Goal: Information Seeking & Learning: Learn about a topic

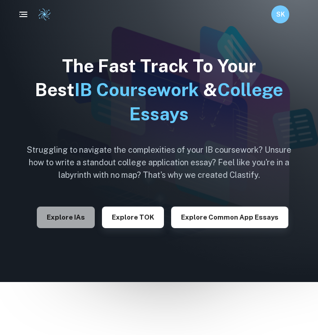
click at [89, 214] on button "Explore IAs" at bounding box center [66, 217] width 58 height 22
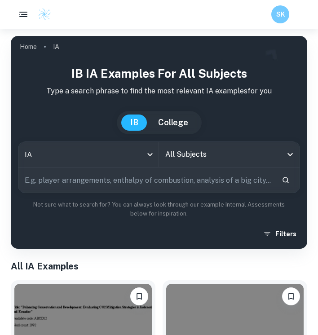
click at [110, 179] on input "text" at bounding box center [146, 179] width 256 height 25
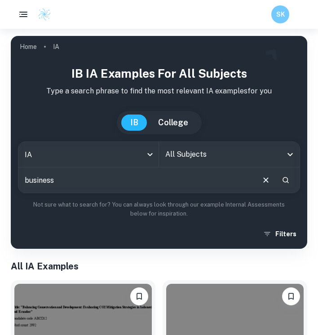
type input "business"
click at [220, 160] on input "All Subjects" at bounding box center [222, 154] width 119 height 17
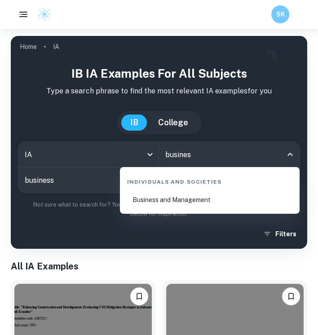
click at [199, 200] on li "Business and Management" at bounding box center [209, 199] width 172 height 21
type input "Business and Management"
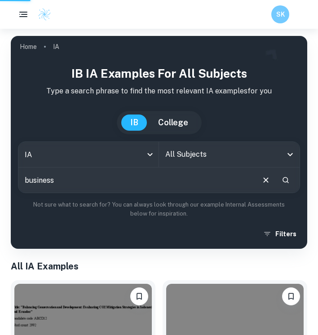
drag, startPoint x: 141, startPoint y: 190, endPoint x: -1, endPoint y: 188, distance: 141.8
click at [0, 188] on html "We value your privacy We use cookies to enhance your browsing experience, serve…" at bounding box center [159, 167] width 318 height 335
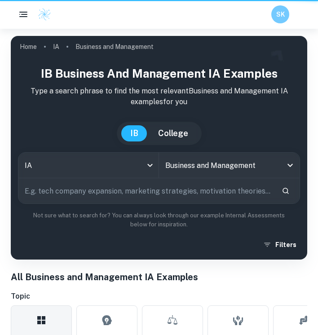
drag, startPoint x: 65, startPoint y: 188, endPoint x: 10, endPoint y: 177, distance: 55.5
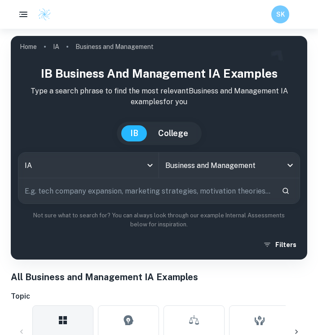
scroll to position [310, 0]
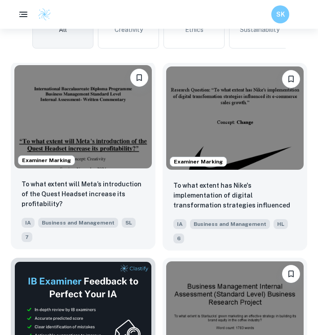
click at [84, 110] on img at bounding box center [82, 116] width 137 height 103
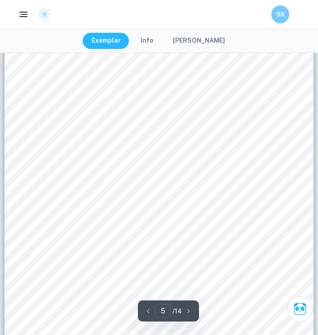
scroll to position [1847, 0]
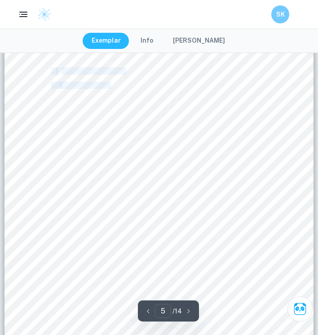
drag, startPoint x: 131, startPoint y: 103, endPoint x: 192, endPoint y: 112, distance: 61.3
click at [192, 112] on div "3 2. Analysis and Discussion 2.1 The Ansoff Matrix Product Existing New Market …" at bounding box center [158, 248] width 309 height 437
click at [211, 135] on div "3 2. Analysis and Discussion 2.1 The Ansoff Matrix Product Existing New Market …" at bounding box center [158, 248] width 309 height 437
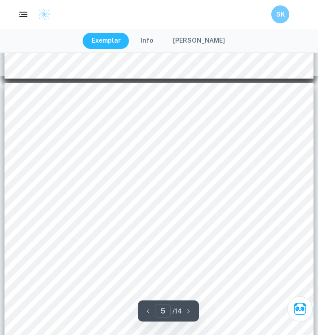
scroll to position [1793, 0]
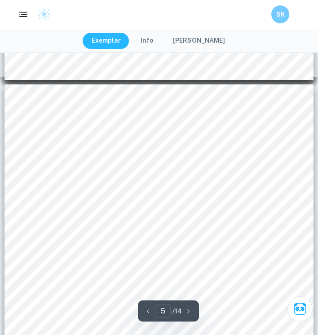
drag, startPoint x: 122, startPoint y: 158, endPoint x: 146, endPoint y: 158, distance: 24.2
click at [146, 158] on div "3 2. Analysis and Discussion 2.1 The Ansoff Matrix Product Existing New Market …" at bounding box center [158, 302] width 309 height 437
click at [172, 158] on div "3 2. Analysis and Discussion 2.1 The Ansoff Matrix Product Existing New Market …" at bounding box center [158, 302] width 309 height 437
click at [142, 180] on div "3 2. Analysis and Discussion 2.1 The Ansoff Matrix Product Existing New Market …" at bounding box center [158, 302] width 309 height 437
click at [74, 192] on div "3 2. Analysis and Discussion 2.1 The Ansoff Matrix Product Existing New Market …" at bounding box center [158, 302] width 309 height 437
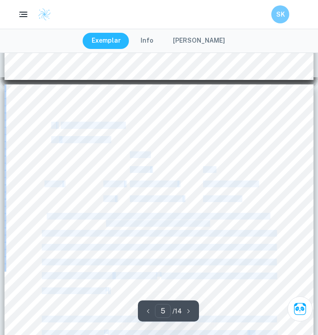
click at [74, 192] on div "3 2. Analysis and Discussion 2.1 The Ansoff Matrix Product Existing New Market …" at bounding box center [158, 302] width 309 height 437
click at [238, 190] on div "3 2. Analysis and Discussion 2.1 The Ansoff Matrix Product Existing New Market …" at bounding box center [158, 302] width 309 height 437
click at [268, 201] on div "3 2. Analysis and Discussion 2.1 The Ansoff Matrix Product Existing New Market …" at bounding box center [158, 302] width 309 height 437
click at [278, 207] on div "3 2. Analysis and Discussion 2.1 The Ansoff Matrix Product Existing New Market …" at bounding box center [158, 302] width 309 height 437
click at [242, 211] on div "3 2. Analysis and Discussion 2.1 The Ansoff Matrix Product Existing New Market …" at bounding box center [158, 302] width 309 height 437
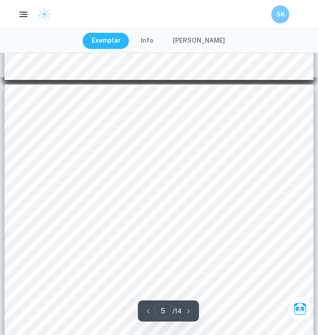
drag, startPoint x: 276, startPoint y: 205, endPoint x: 180, endPoint y: 153, distance: 108.7
click at [180, 153] on div "3 2. Analysis and Discussion 2.1 The Ansoff Matrix Product Existing New Market …" at bounding box center [158, 302] width 309 height 437
drag, startPoint x: 165, startPoint y: 155, endPoint x: 228, endPoint y: 176, distance: 66.4
click at [228, 176] on div "3 2. Analysis and Discussion 2.1 The Ansoff Matrix Product Existing New Market …" at bounding box center [158, 302] width 309 height 437
click at [211, 158] on div "3 2. Analysis and Discussion 2.1 The Ansoff Matrix Product Existing New Market …" at bounding box center [158, 302] width 309 height 437
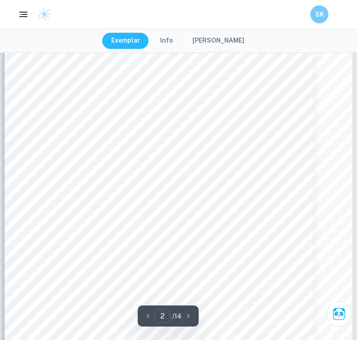
scroll to position [585, 0]
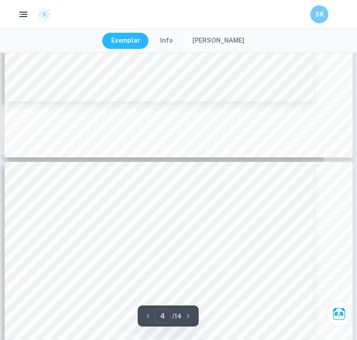
type input "5"
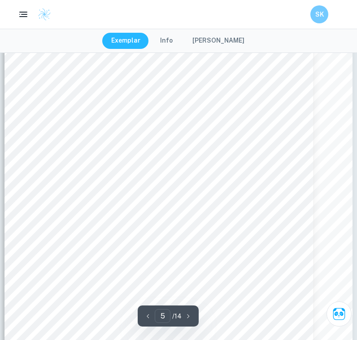
scroll to position [2100, 0]
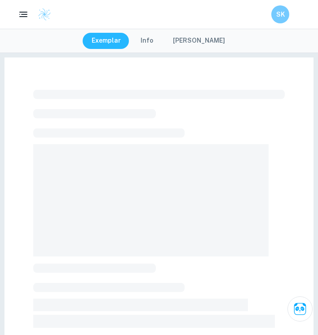
scroll to position [164, 0]
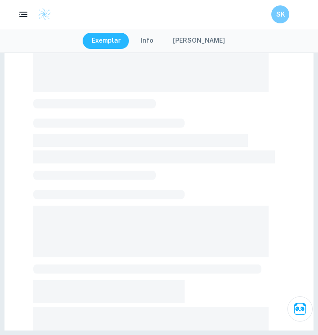
click at [46, 12] on img at bounding box center [44, 14] width 13 height 13
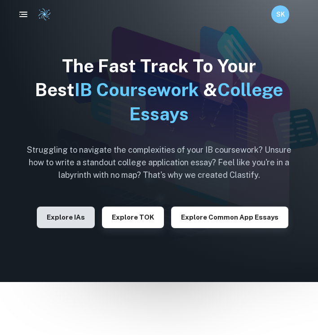
click at [50, 224] on button "Explore IAs" at bounding box center [66, 217] width 58 height 22
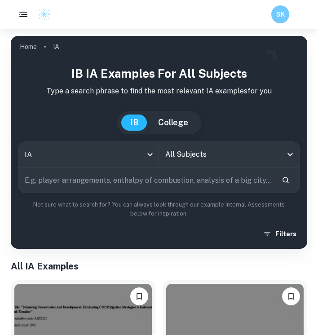
click at [117, 184] on input "text" at bounding box center [146, 179] width 256 height 25
click at [212, 151] on input "All Subjects" at bounding box center [222, 154] width 119 height 17
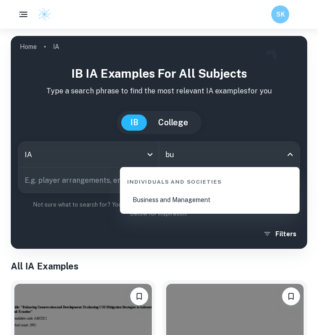
click at [210, 204] on li "Business and Management" at bounding box center [209, 199] width 172 height 21
type input "Business and Management"
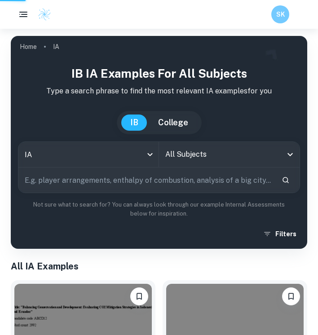
click at [182, 183] on input "text" at bounding box center [146, 179] width 256 height 25
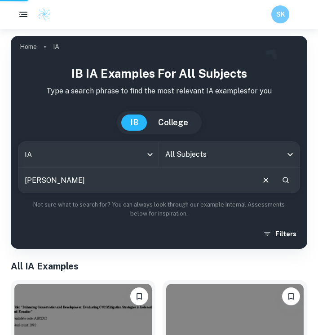
type input "profitab"
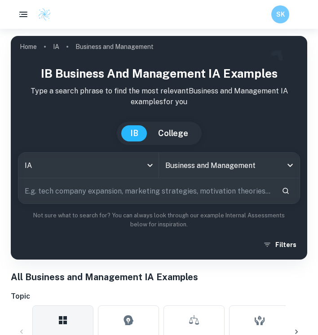
click at [158, 202] on input "text" at bounding box center [146, 190] width 256 height 25
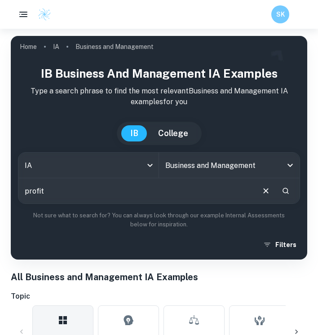
type input "profit"
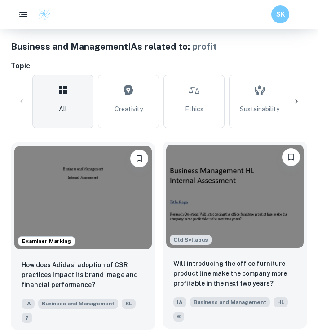
scroll to position [233, 0]
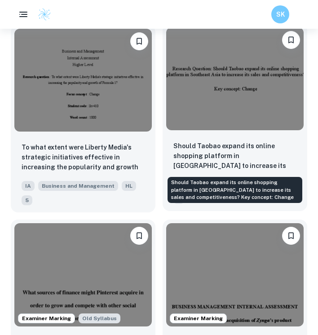
scroll to position [1323, 0]
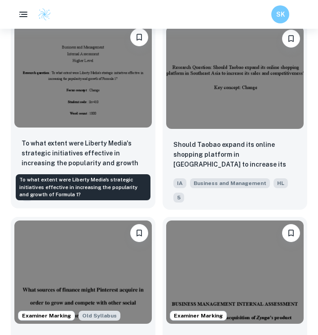
click at [98, 146] on p "To what extent were Liberty Media's strategic initiatives effective in increasi…" at bounding box center [83, 153] width 123 height 31
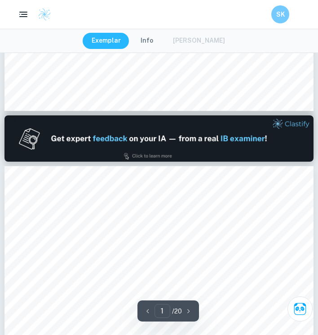
type input "2"
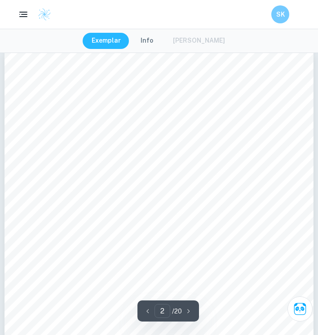
scroll to position [467, 0]
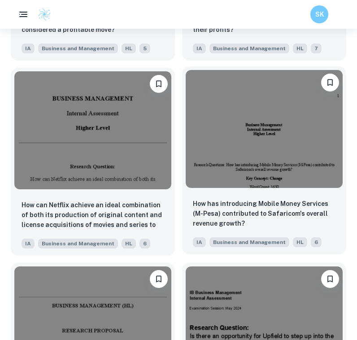
scroll to position [1878, 0]
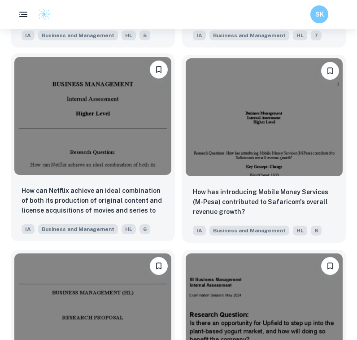
click at [128, 126] on img at bounding box center [92, 116] width 157 height 118
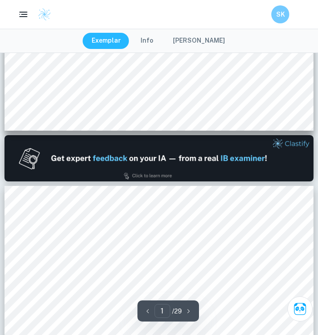
type input "2"
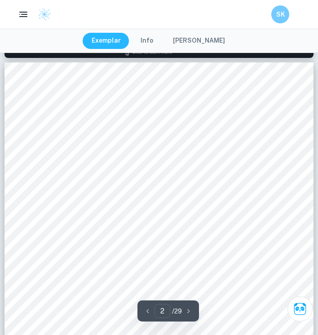
scroll to position [494, 0]
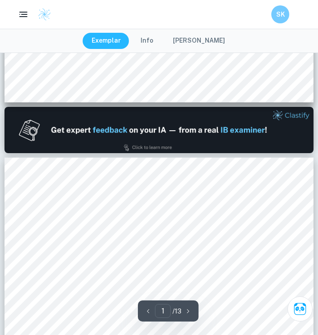
type input "2"
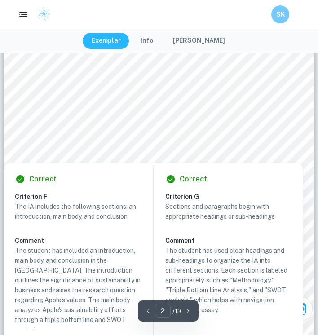
scroll to position [522, 0]
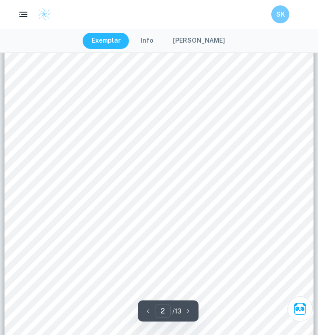
click at [301, 113] on div "Introduction...................................................................…" at bounding box center [158, 249] width 309 height 436
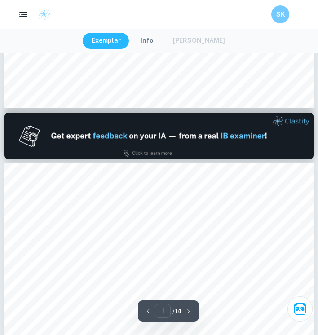
type input "2"
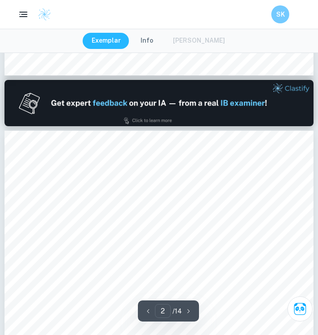
scroll to position [425, 0]
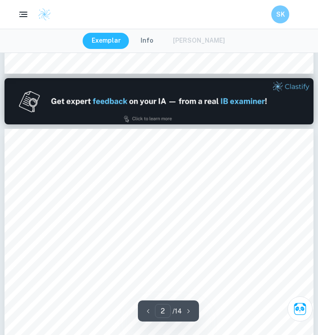
drag, startPoint x: 76, startPoint y: 221, endPoint x: 61, endPoint y: 175, distance: 48.1
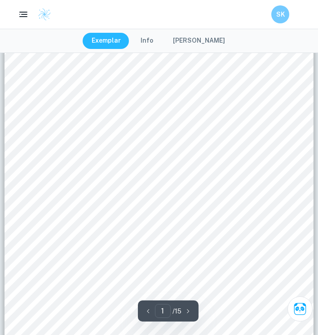
scroll to position [97, 0]
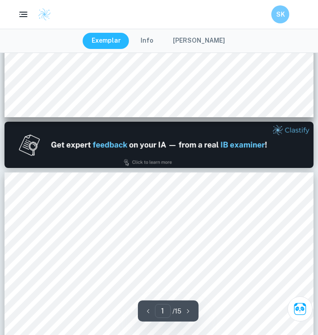
type input "2"
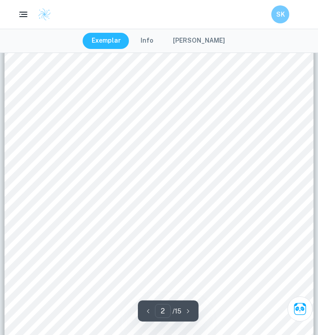
scroll to position [546, 0]
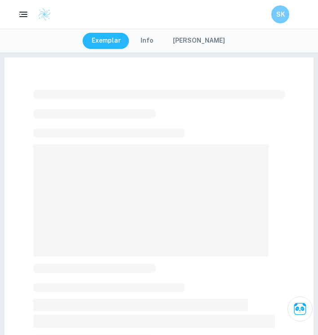
checkbox input "true"
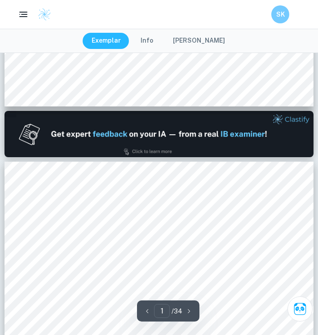
type input "2"
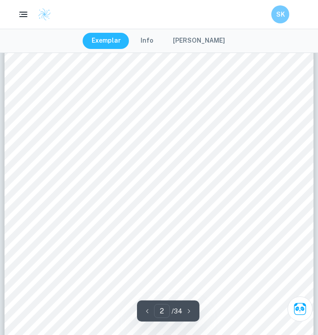
scroll to position [612, 0]
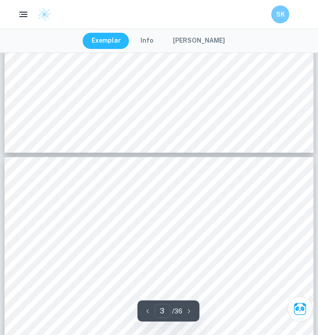
type input "4"
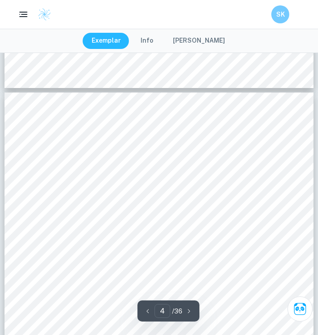
scroll to position [1232, 0]
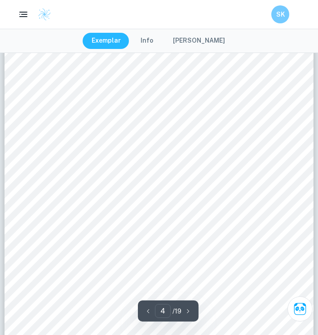
scroll to position [1479, 0]
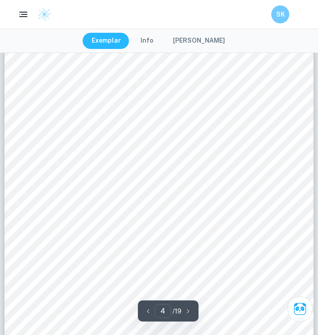
type input "5"
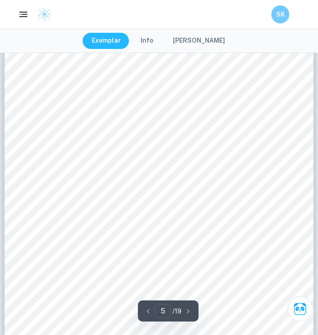
scroll to position [1790, 0]
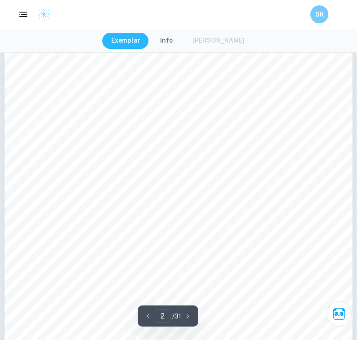
scroll to position [542, 0]
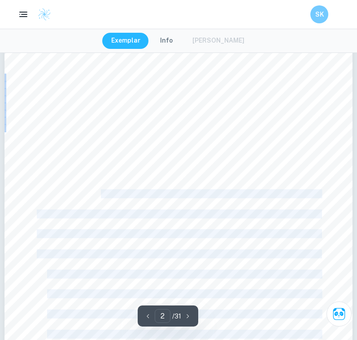
drag, startPoint x: 102, startPoint y: 194, endPoint x: 43, endPoint y: 194, distance: 59.2
click at [43, 194] on div "Table of Content Introduction..................................................…" at bounding box center [178, 256] width 348 height 451
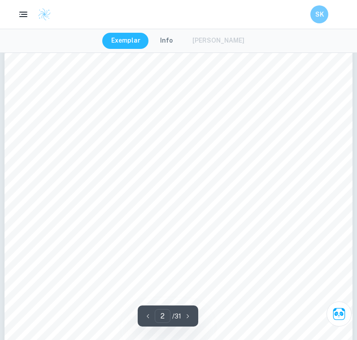
click at [214, 161] on div "Table of Content Introduction..................................................…" at bounding box center [178, 256] width 348 height 451
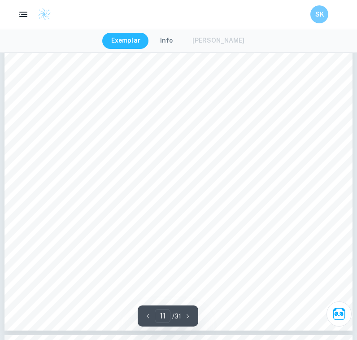
drag, startPoint x: 140, startPoint y: 172, endPoint x: 158, endPoint y: 175, distance: 17.2
click at [158, 175] on div "In the meantime, Focus (Differentiation) adds niche functionalities like region…" at bounding box center [178, 105] width 348 height 451
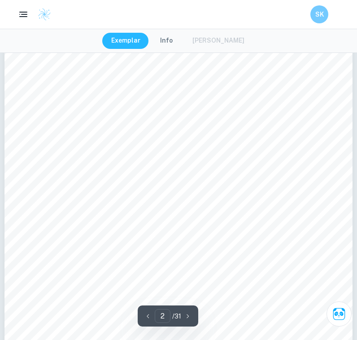
scroll to position [605, 0]
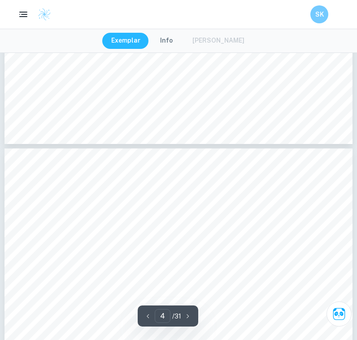
type input "3"
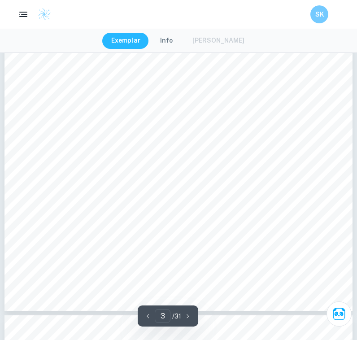
scroll to position [1097, 0]
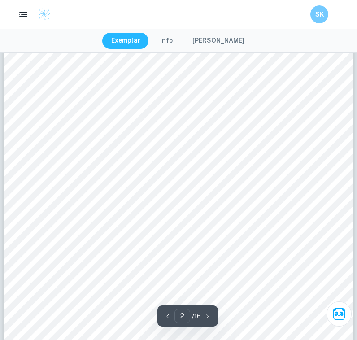
scroll to position [541, 0]
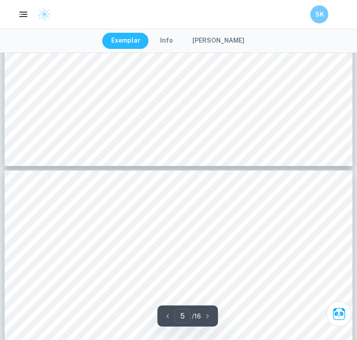
type input "6"
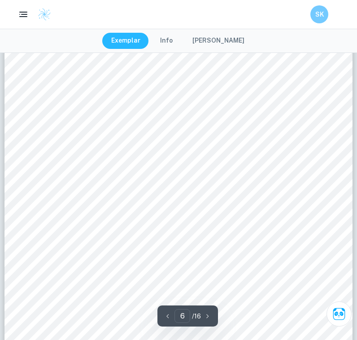
scroll to position [2496, 0]
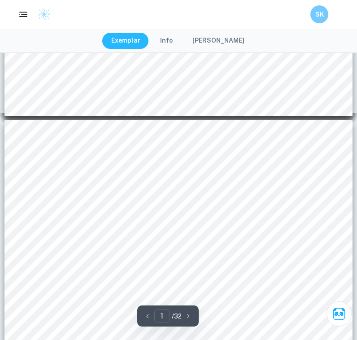
type input "2"
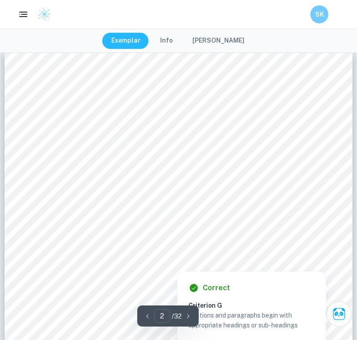
scroll to position [523, 0]
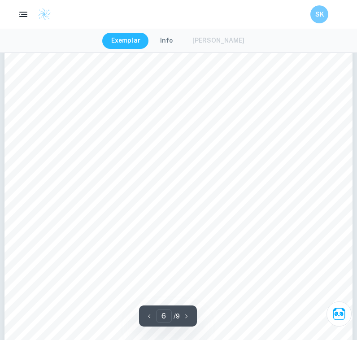
scroll to position [2423, 0]
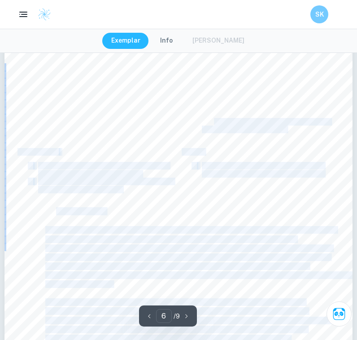
drag, startPoint x: 181, startPoint y: 114, endPoint x: 213, endPoint y: 120, distance: 31.9
click at [213, 120] on div "could result in market share destruction and reduced profitability. As well, ex…" at bounding box center [178, 196] width 348 height 451
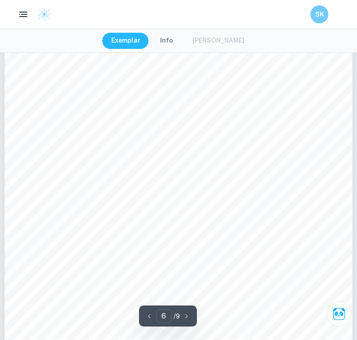
click at [189, 136] on div "could result in market share destruction and reduced profitability. As well, ex…" at bounding box center [178, 196] width 348 height 451
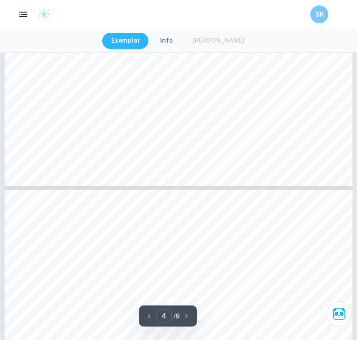
type input "3"
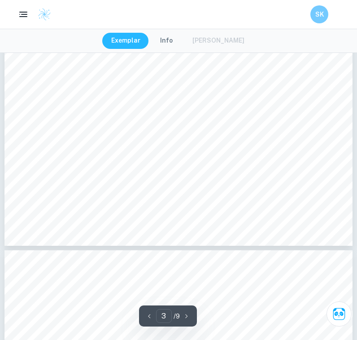
scroll to position [1133, 0]
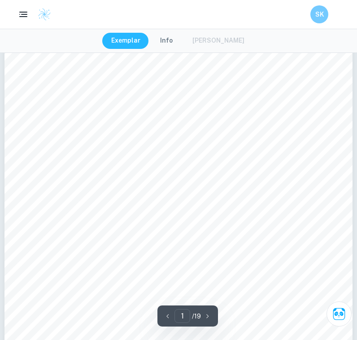
scroll to position [310, 0]
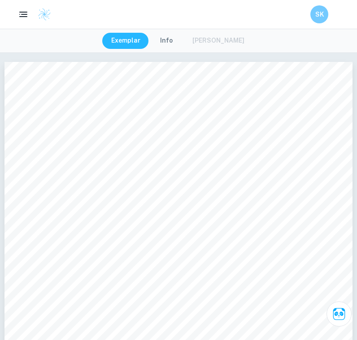
click at [48, 14] on img at bounding box center [44, 14] width 13 height 13
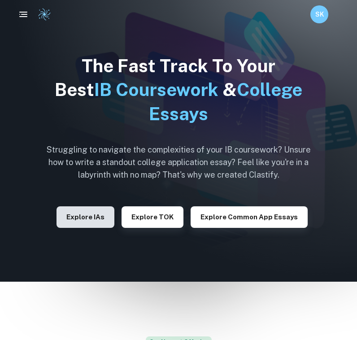
click at [96, 213] on button "Explore IAs" at bounding box center [86, 217] width 58 height 22
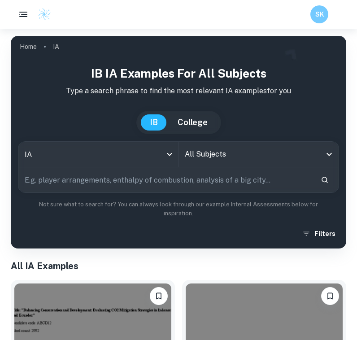
click at [151, 180] on input "text" at bounding box center [165, 179] width 295 height 25
type input "<"
type input "CSR"
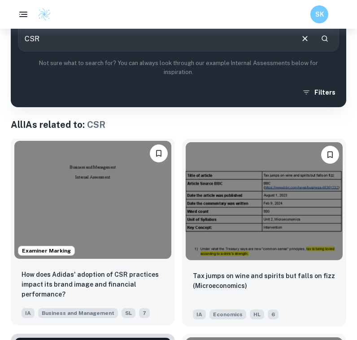
scroll to position [155, 0]
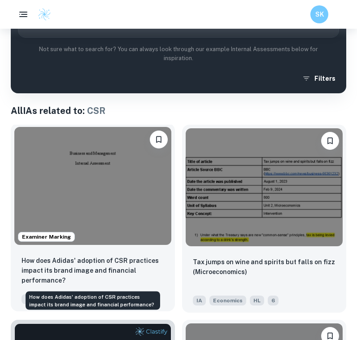
click at [113, 268] on p "How does Adidas' adoption of CSR practices impact its brand image and financial…" at bounding box center [93, 271] width 143 height 30
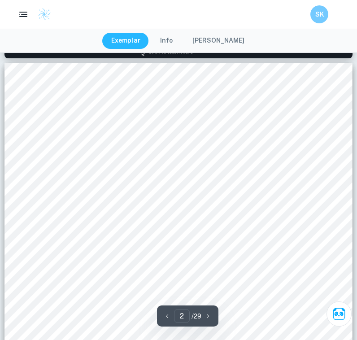
scroll to position [564, 0]
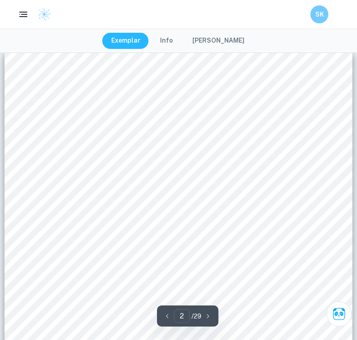
click at [336, 88] on div "Table of Contents: Introduction 2 Methodology 3 1. Primary and secondary resear…" at bounding box center [178, 297] width 348 height 492
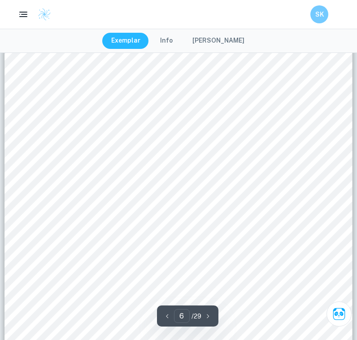
scroll to position [0, 0]
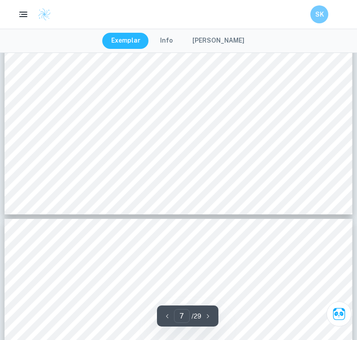
type input "8"
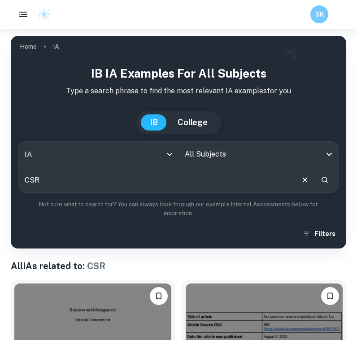
click at [205, 162] on input "All Subjects" at bounding box center [252, 154] width 139 height 17
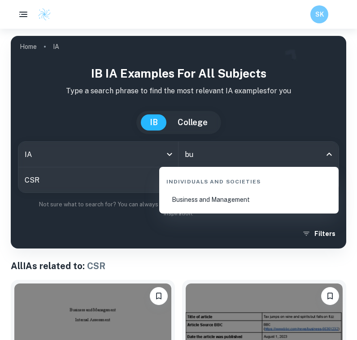
click at [230, 196] on li "Business and Management" at bounding box center [249, 199] width 172 height 21
type input "Business and Management"
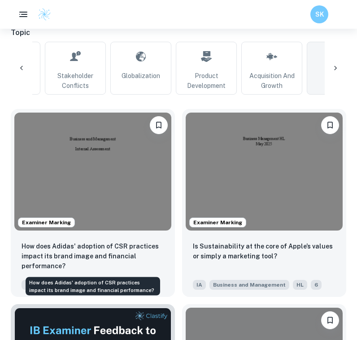
scroll to position [285, 0]
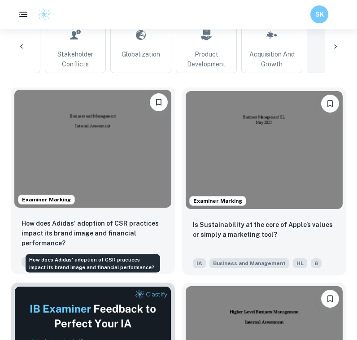
click at [134, 229] on p "How does Adidas' adoption of CSR practices impact its brand image and financial…" at bounding box center [93, 234] width 143 height 30
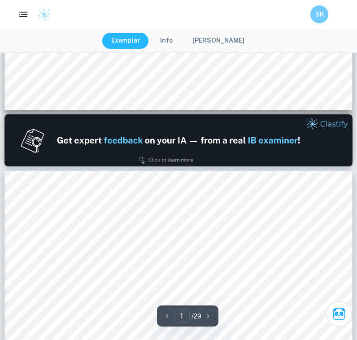
type input "2"
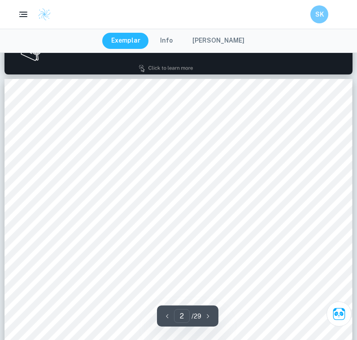
scroll to position [539, 0]
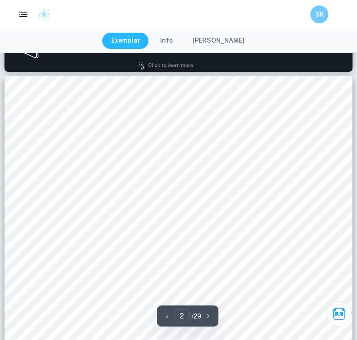
click at [333, 205] on div "Table of Contents: Introduction 2 Methodology 3 1. Primary and secondary resear…" at bounding box center [178, 322] width 348 height 492
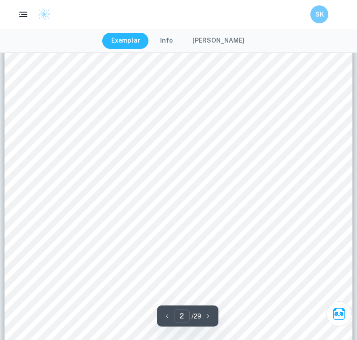
scroll to position [652, 0]
